Goal: Transaction & Acquisition: Purchase product/service

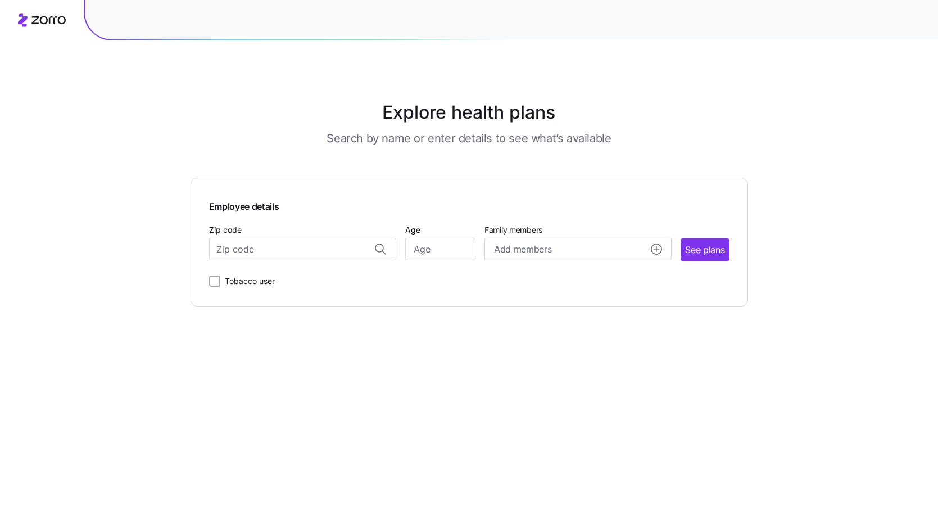
click at [269, 254] on input "Zip code" at bounding box center [302, 249] width 187 height 22
type input "53913"
type input "61"
click at [657, 250] on icon "add icon" at bounding box center [657, 249] width 0 height 4
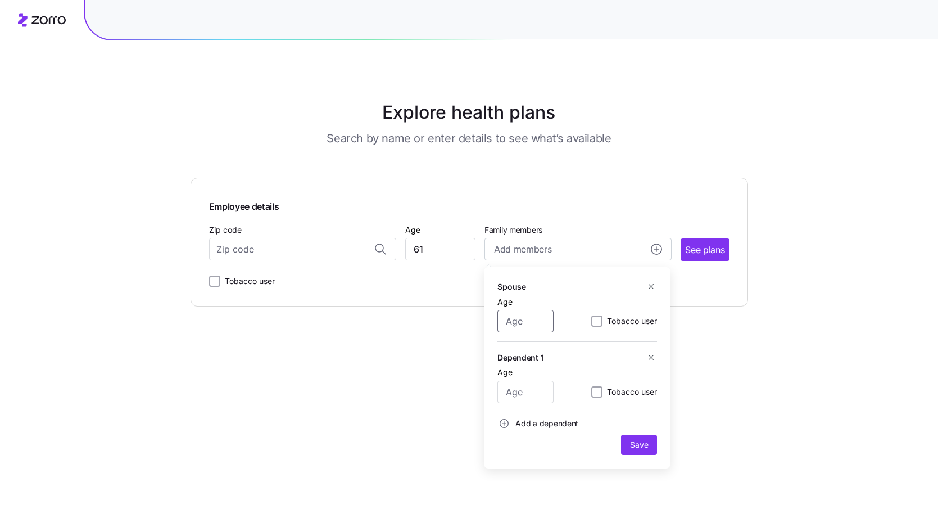
click at [545, 322] on input "Age" at bounding box center [526, 321] width 56 height 22
type input "58"
click at [532, 395] on input "Age" at bounding box center [526, 392] width 56 height 22
type input "21"
click at [646, 447] on span "Save" at bounding box center [639, 444] width 18 height 11
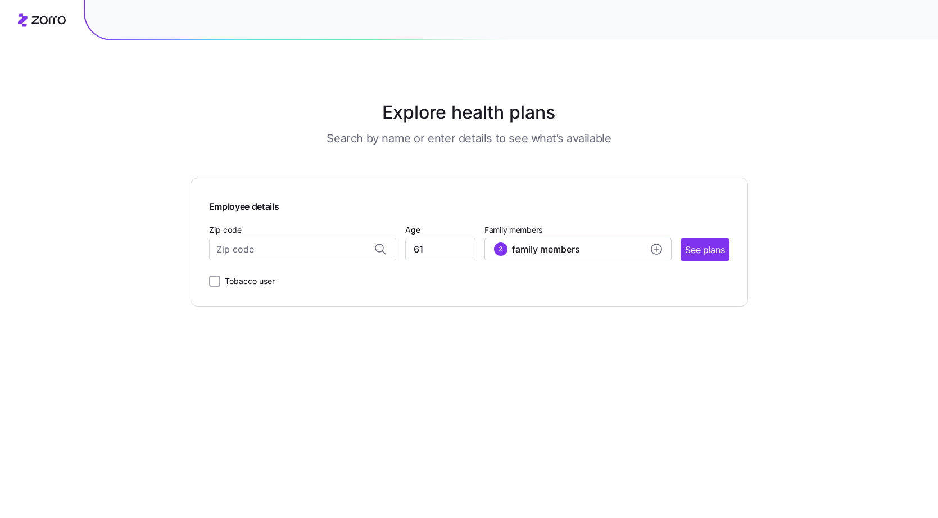
click at [718, 252] on span "See plans" at bounding box center [704, 250] width 39 height 14
click at [313, 248] on input "Zip code" at bounding box center [302, 249] width 187 height 22
click at [290, 302] on span "53913, [GEOGRAPHIC_DATA], [GEOGRAPHIC_DATA]" at bounding box center [299, 302] width 157 height 14
type input "53913, [GEOGRAPHIC_DATA], [GEOGRAPHIC_DATA]"
click at [709, 247] on span "See plans" at bounding box center [704, 250] width 39 height 14
